Goal: Transaction & Acquisition: Purchase product/service

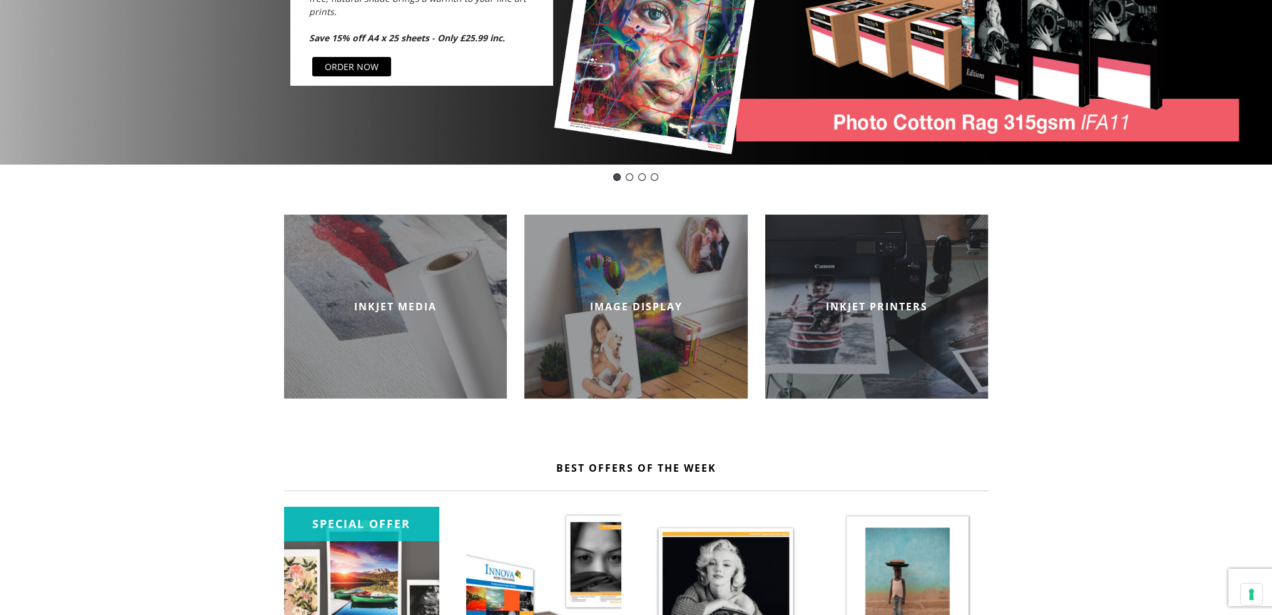
scroll to position [292, 0]
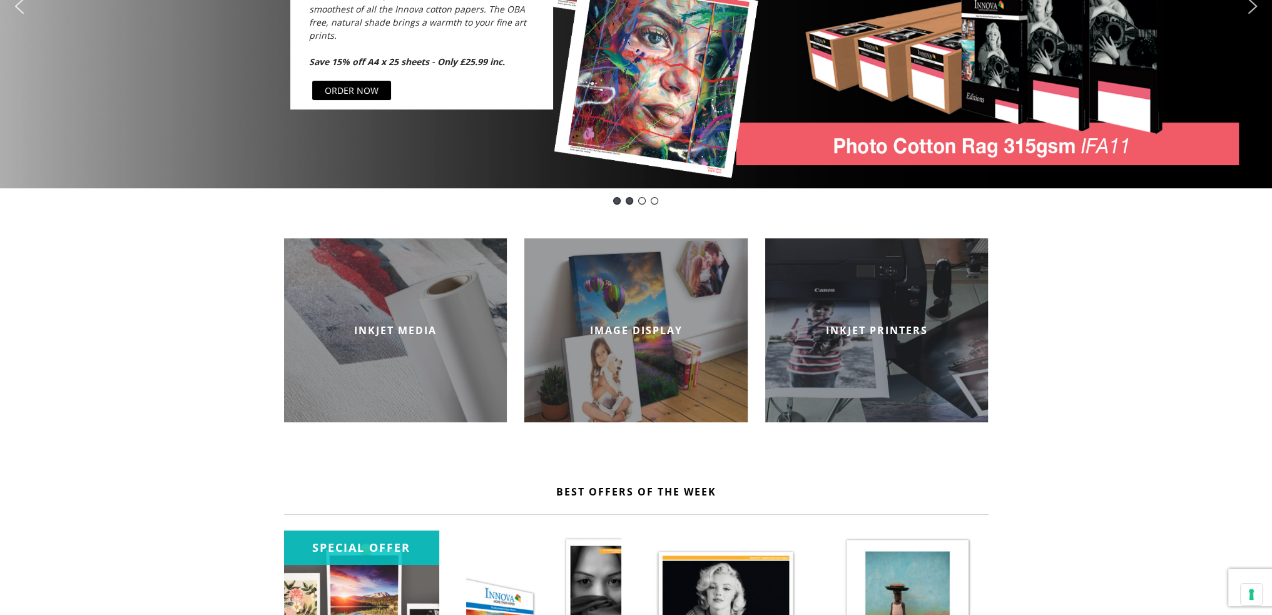
click at [628, 200] on div "Innova-general" at bounding box center [630, 201] width 8 height 8
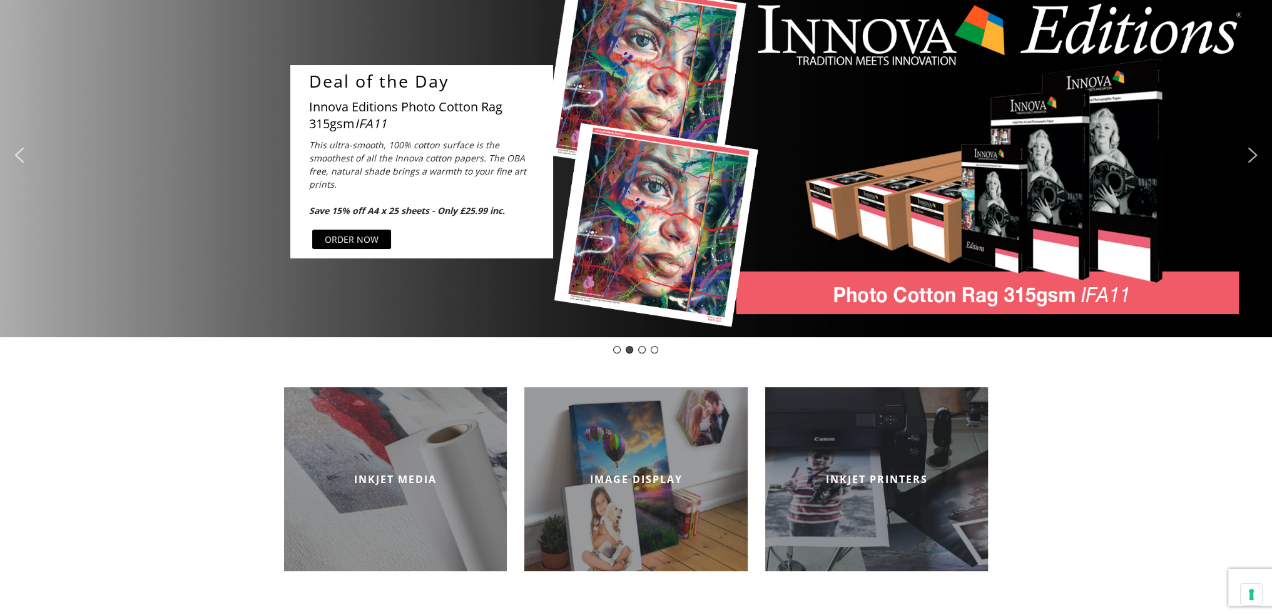
scroll to position [116, 0]
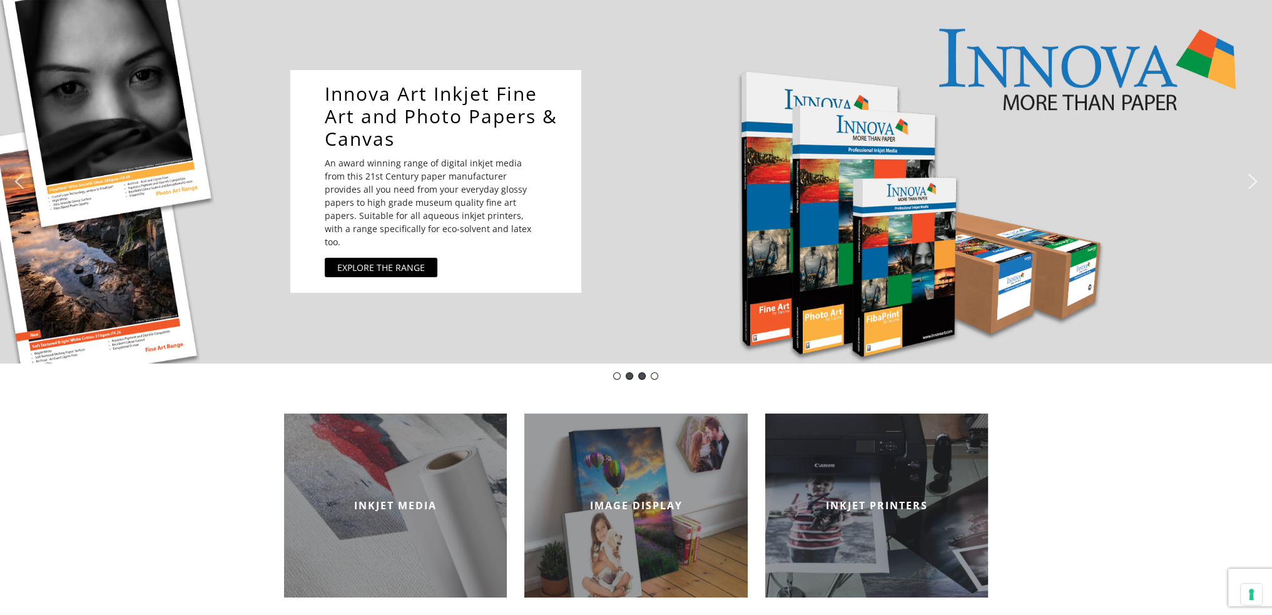
click at [642, 375] on div "pinch book" at bounding box center [642, 376] width 8 height 8
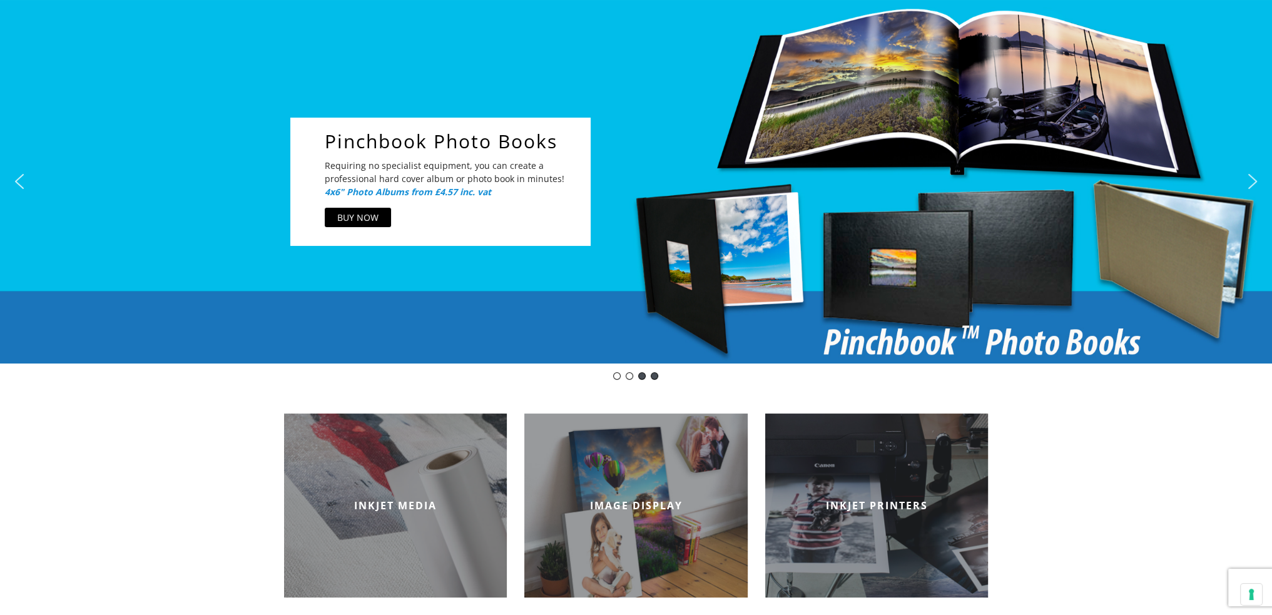
click at [656, 374] on div "DOTWEEK- IFA39" at bounding box center [655, 376] width 8 height 8
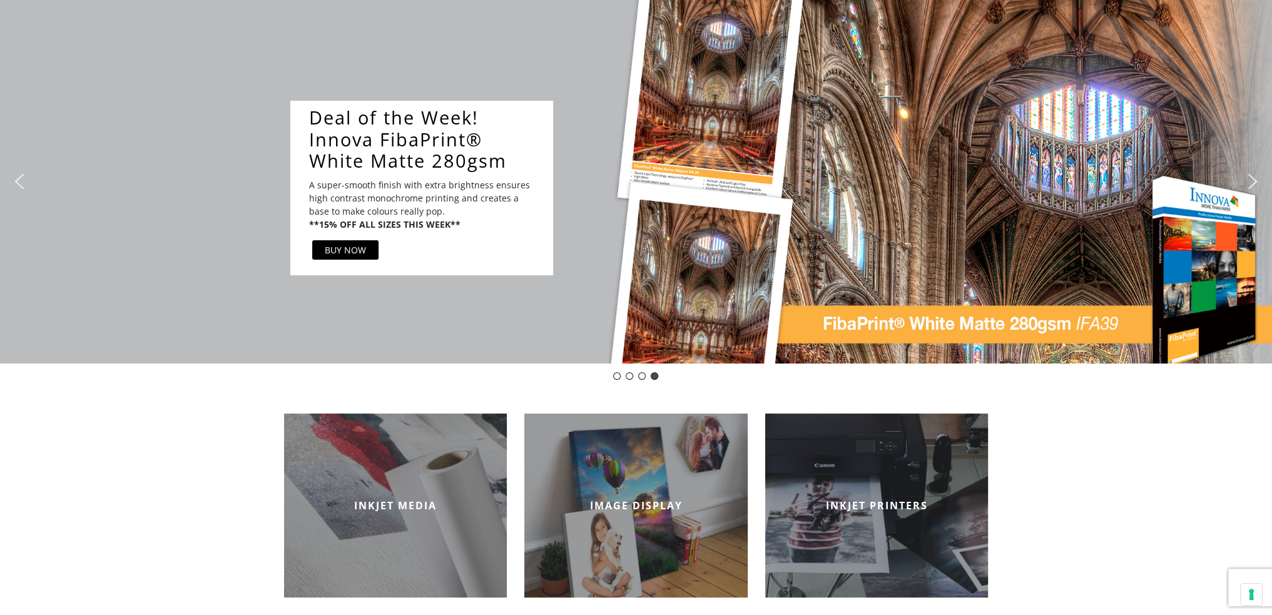
click at [350, 252] on div "BUY NOW" at bounding box center [345, 249] width 41 height 13
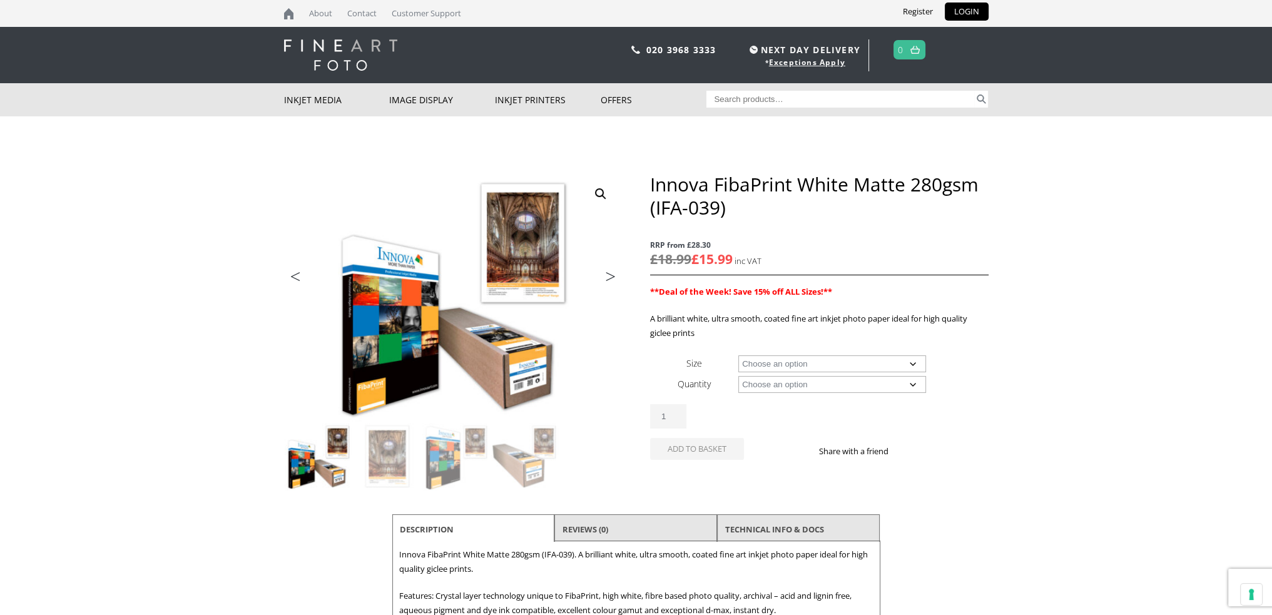
click at [914, 365] on select "Choose an option A4 Sheet A3 Sheet A3+ Sheet A2 Sheet 17" Wide Roll 24" Wide Ro…" at bounding box center [832, 363] width 188 height 17
click at [738, 355] on select "Choose an option A4 Sheet A3 Sheet A3+ Sheet A2 Sheet 17" Wide Roll 24" Wide Ro…" at bounding box center [832, 363] width 188 height 17
select select "a3-sheet-2"
click at [912, 383] on select "Choose an option 25 Sheets" at bounding box center [832, 384] width 188 height 17
select select "25-sheets"
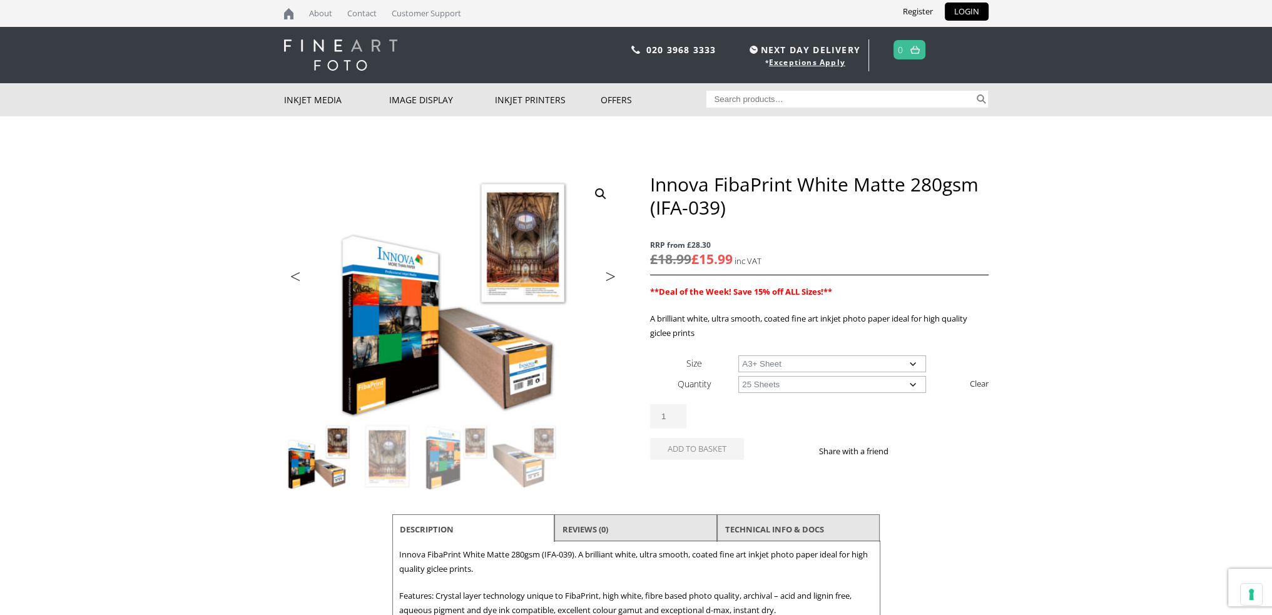
click at [738, 376] on select "Choose an option 25 Sheets" at bounding box center [832, 384] width 188 height 17
select select "a3-sheet-2"
